Goal: Check status: Check status

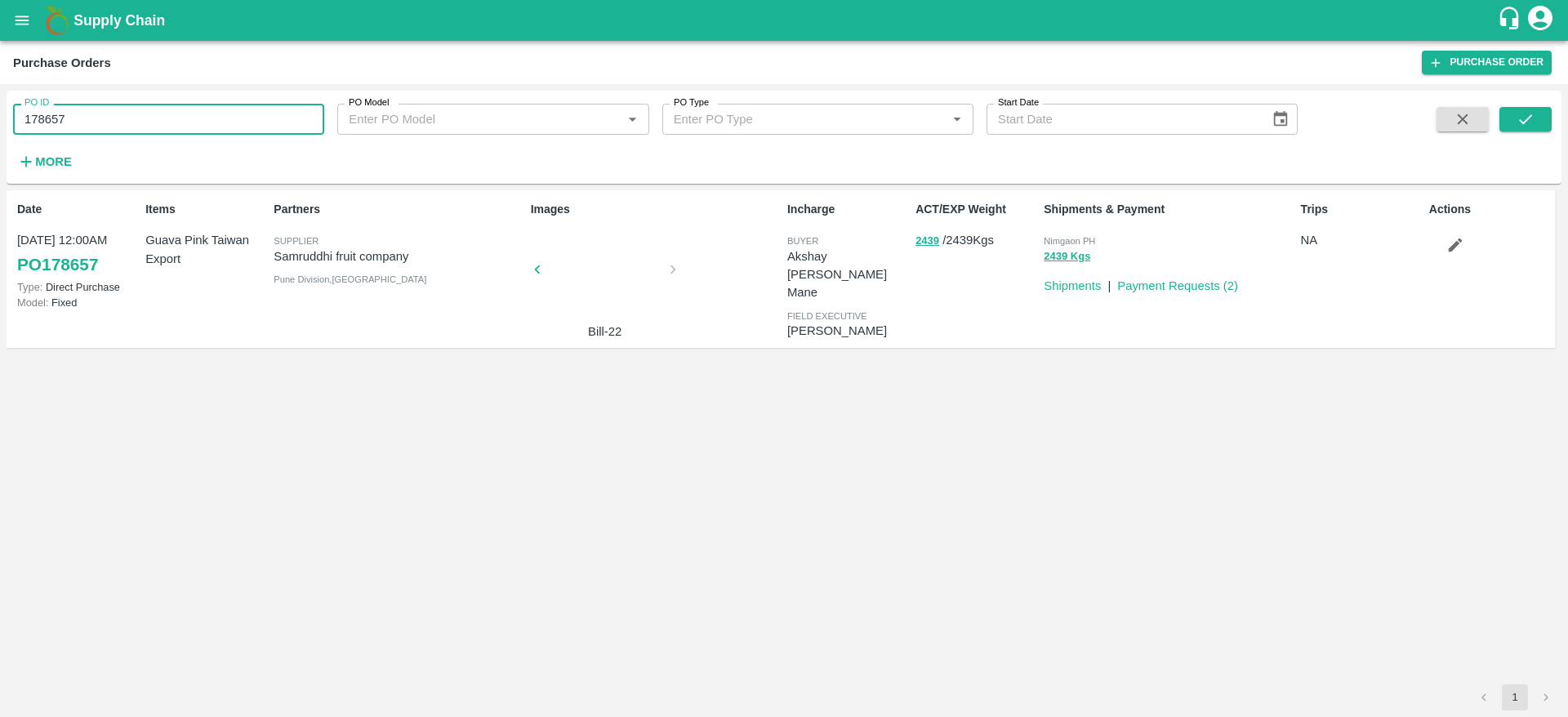
drag, startPoint x: 78, startPoint y: 107, endPoint x: 0, endPoint y: 128, distance: 80.8
click at [0, 128] on div "PO ID 178657 PO ID PO Model PO Model   * PO Type PO Type   * Start Date Start D…" at bounding box center [784, 400] width 1568 height 632
paste input "text"
type input "180070"
click at [1525, 114] on icon "submit" at bounding box center [1525, 119] width 18 height 18
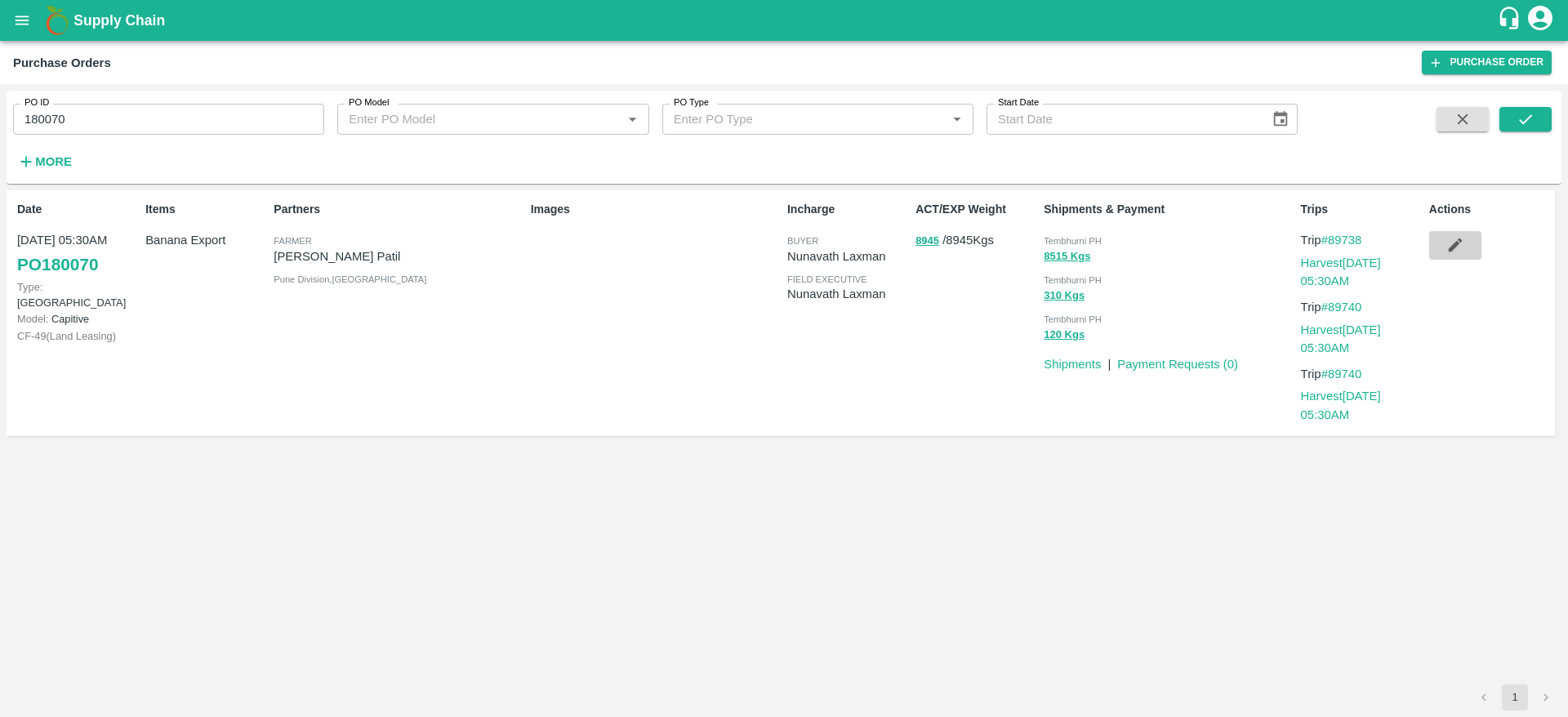
click at [1458, 248] on icon "button" at bounding box center [1455, 244] width 18 height 18
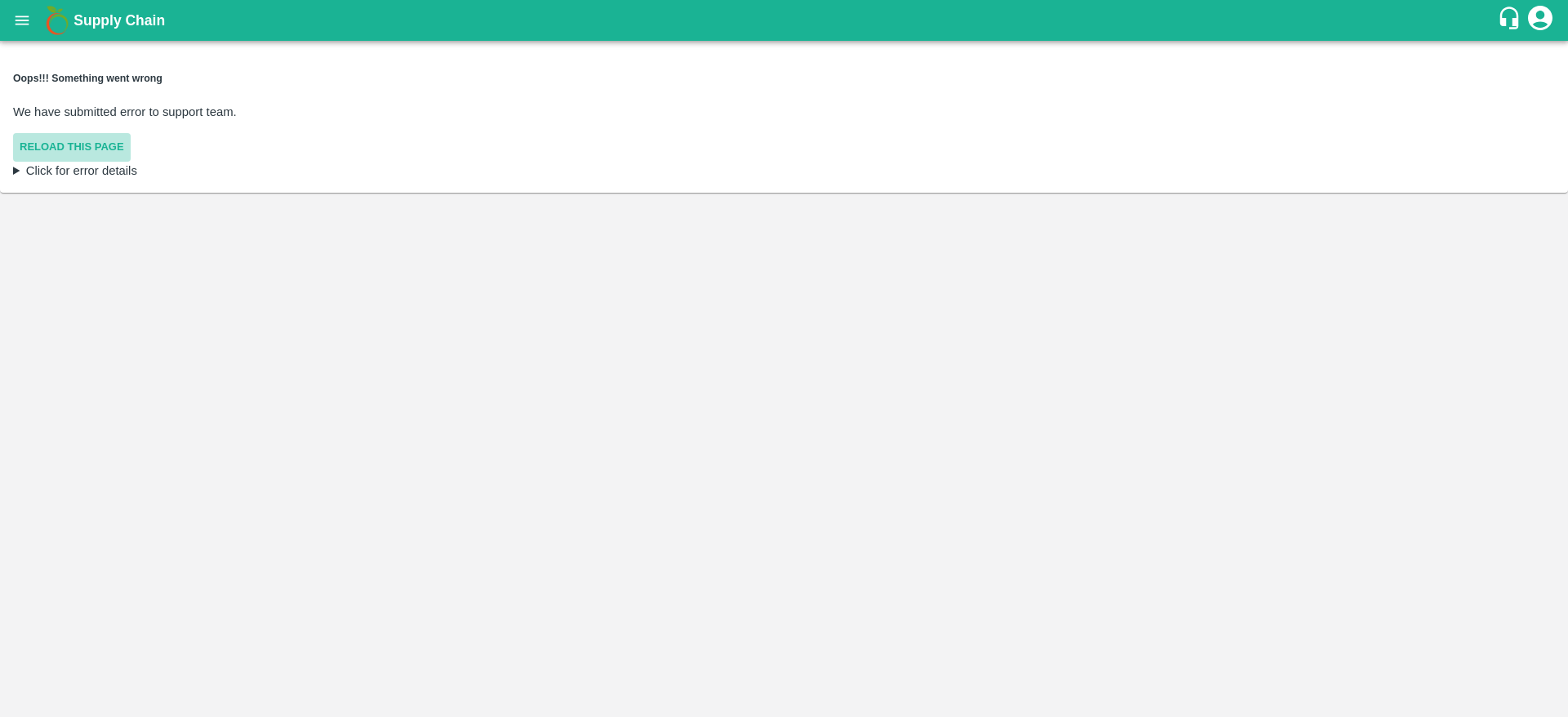
click at [90, 133] on button "Reload this page" at bounding box center [72, 147] width 117 height 28
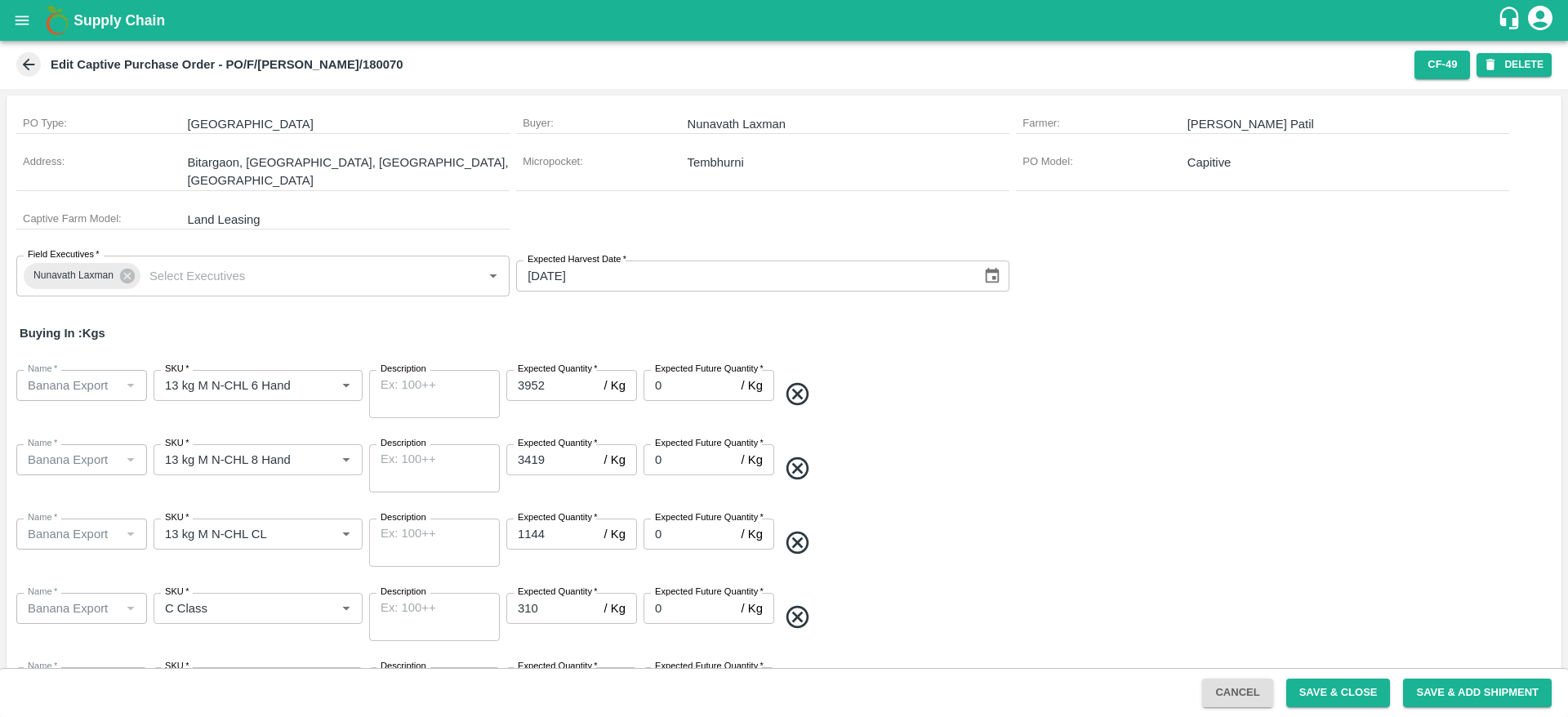
scroll to position [49, 0]
